Goal: Task Accomplishment & Management: Manage account settings

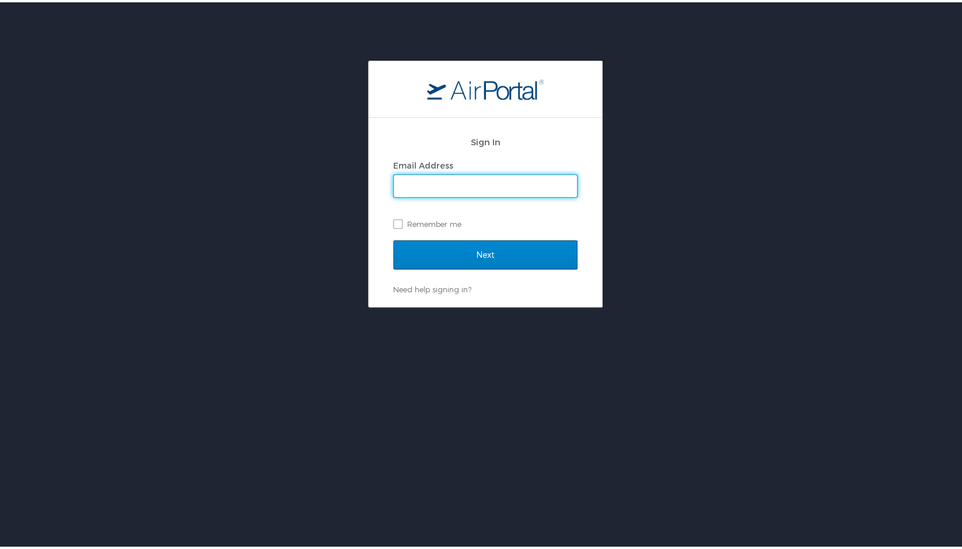
type input "tonyetta.jackson@ulsystem.edu"
click at [454, 235] on div "Sign In Email Address tonyetta.jackson@ulsystem.edu Remember me" at bounding box center [485, 183] width 184 height 112
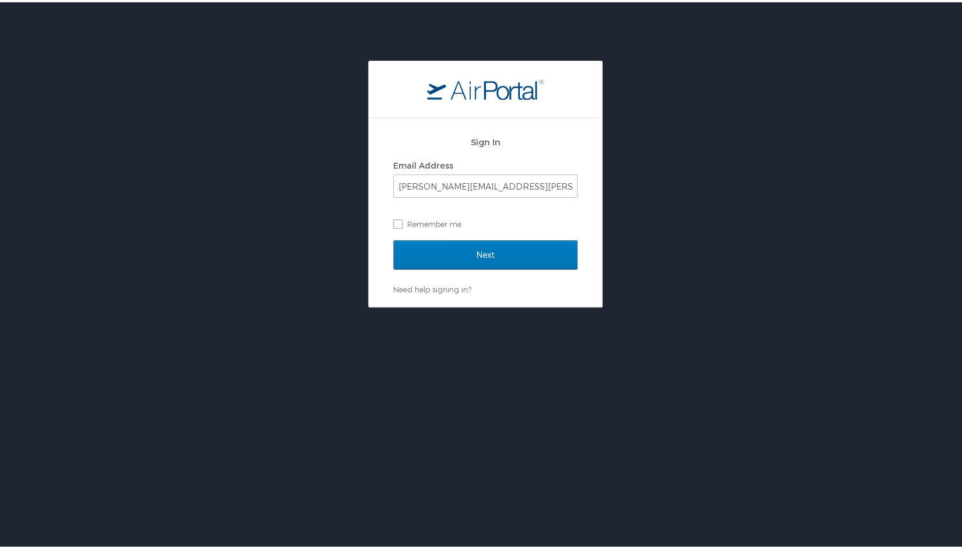
click at [454, 235] on div "Sign In Email Address tonyetta.jackson@ulsystem.edu Remember me" at bounding box center [485, 183] width 184 height 112
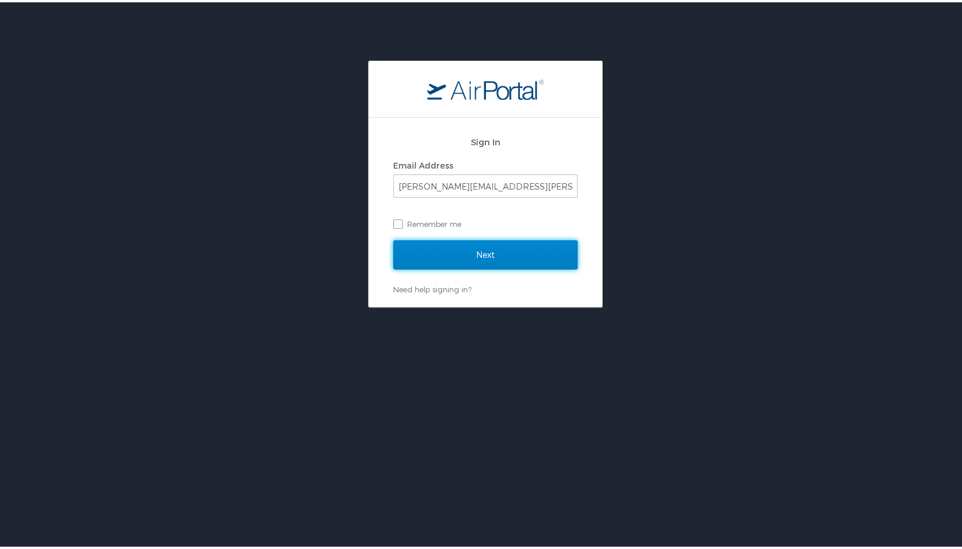
click at [447, 257] on input "Next" at bounding box center [485, 252] width 184 height 29
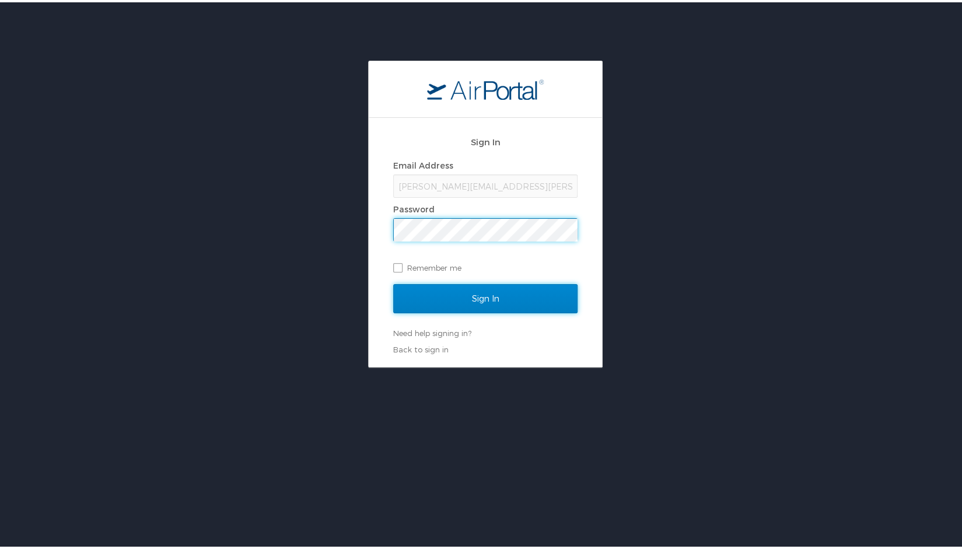
click at [450, 298] on input "Sign In" at bounding box center [485, 296] width 184 height 29
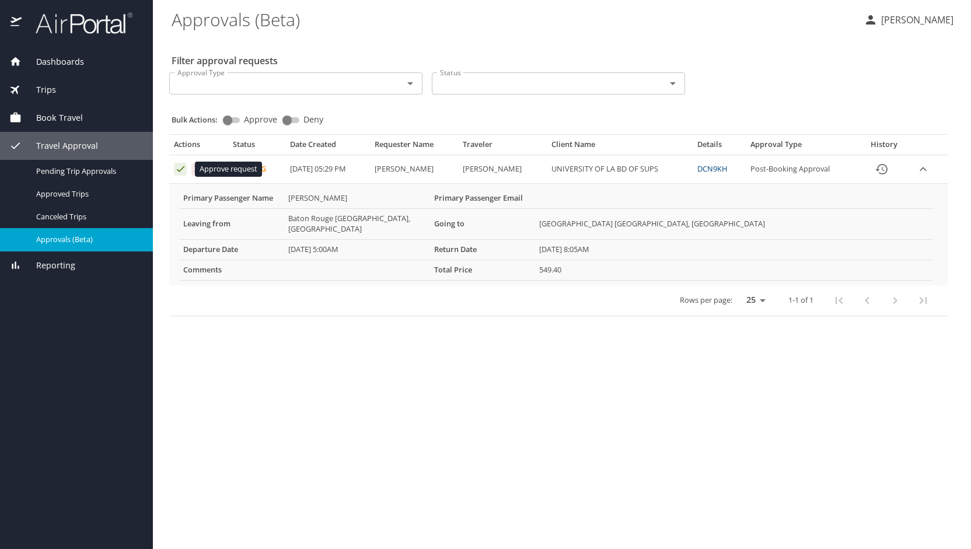
click at [178, 167] on icon "Approval table" at bounding box center [180, 168] width 11 height 11
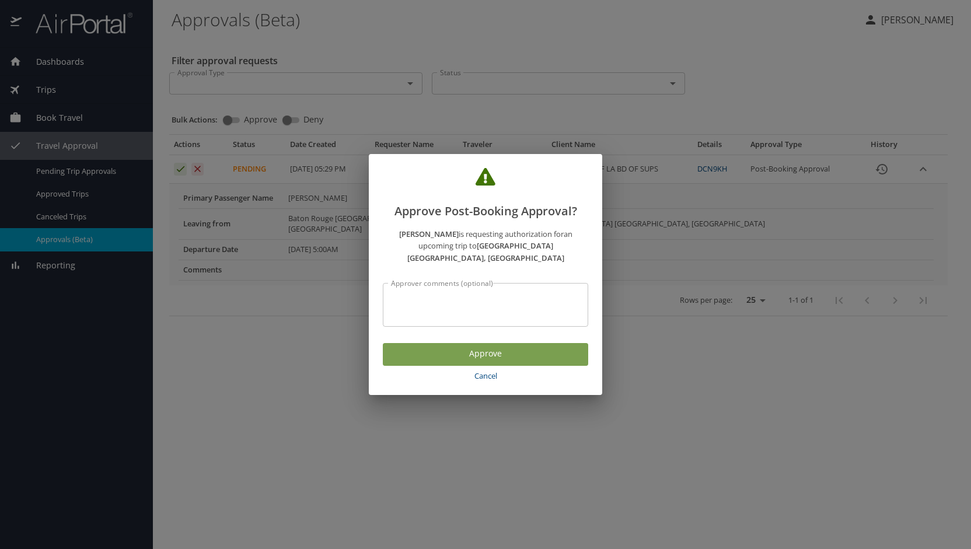
click at [439, 346] on span "Approve" at bounding box center [485, 353] width 187 height 15
